Goal: Information Seeking & Learning: Learn about a topic

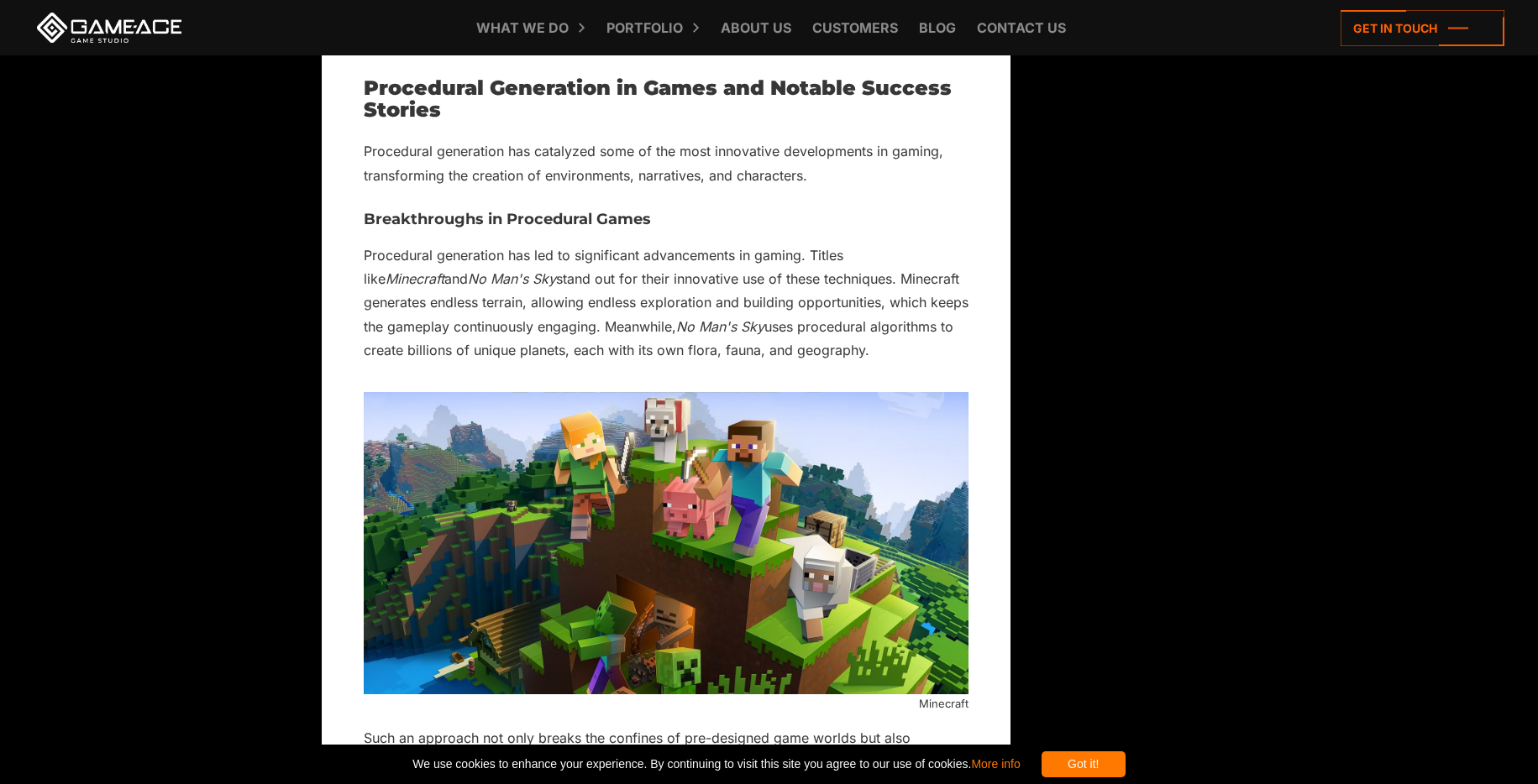
scroll to position [5708, 0]
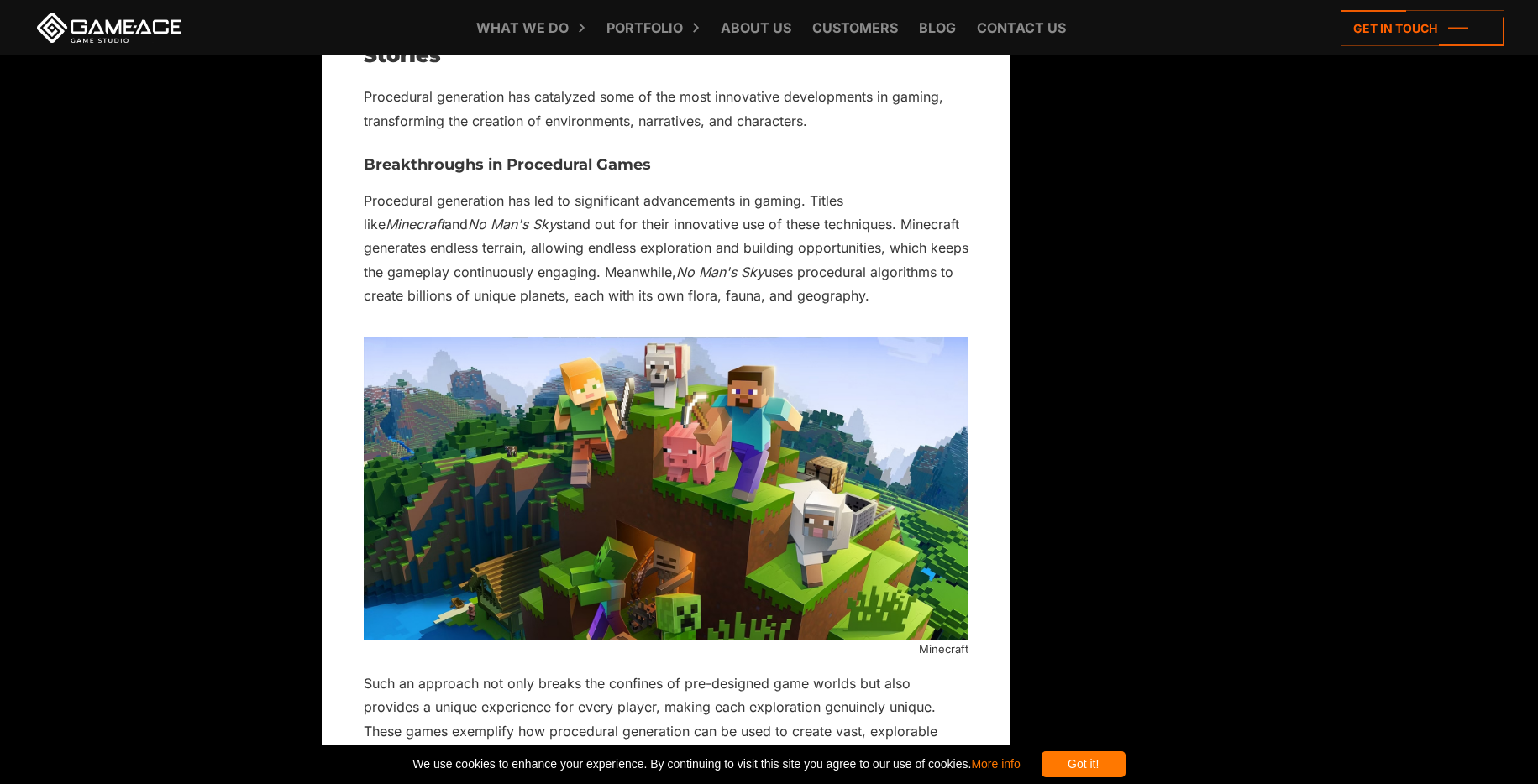
click at [1126, 762] on div "Got it!" at bounding box center [1084, 764] width 84 height 26
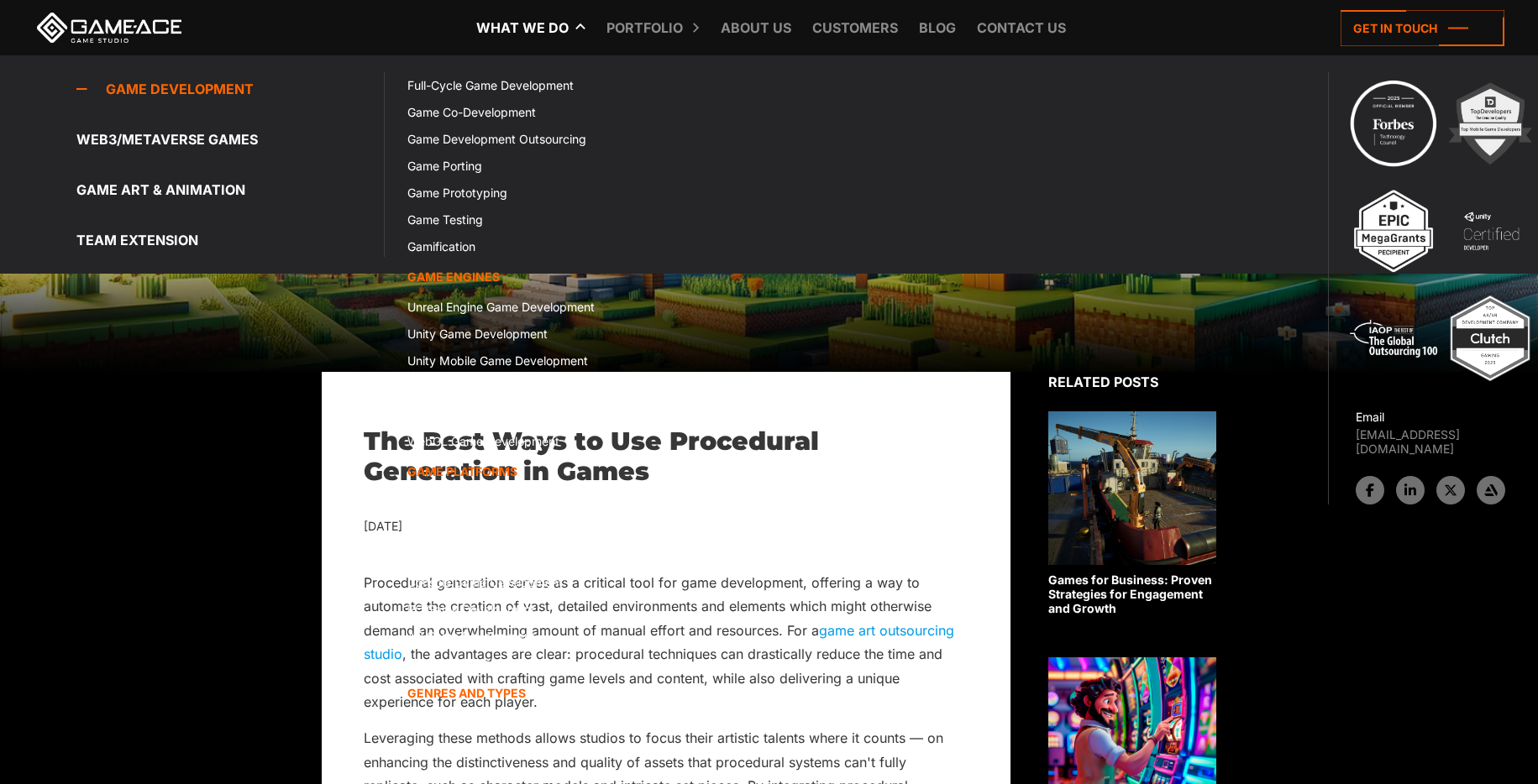
scroll to position [84, 0]
